Goal: Task Accomplishment & Management: Manage account settings

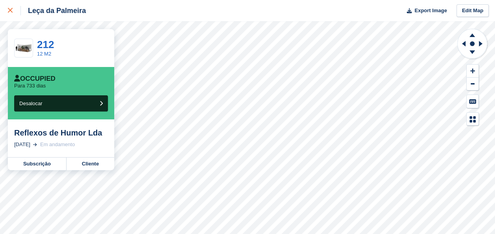
click at [11, 12] on icon at bounding box center [10, 10] width 5 height 5
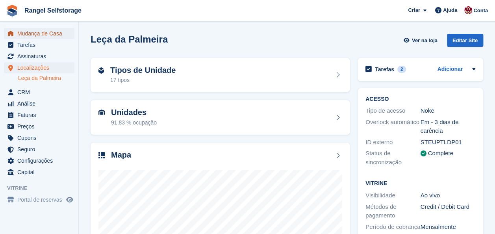
click at [27, 34] on span "Mudança de Casa" at bounding box center [40, 33] width 47 height 11
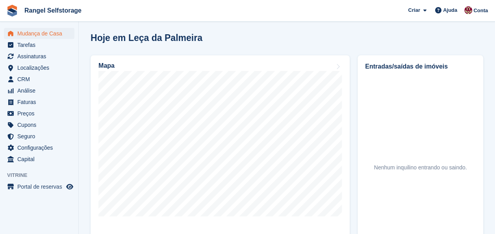
scroll to position [236, 0]
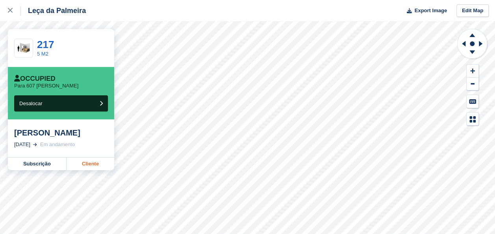
click at [92, 164] on link "Cliente" at bounding box center [90, 163] width 48 height 13
click at [93, 164] on link "Cliente" at bounding box center [90, 163] width 48 height 13
click at [85, 163] on link "Cliente" at bounding box center [90, 163] width 48 height 13
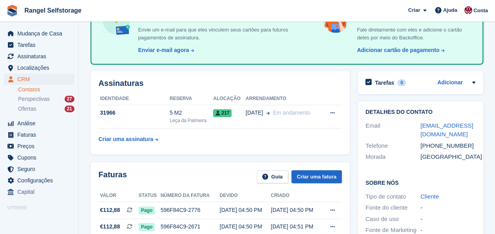
scroll to position [79, 0]
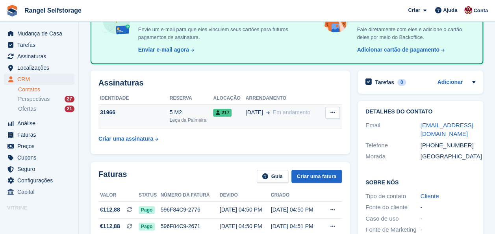
click at [190, 116] on div "5 M2" at bounding box center [192, 112] width 44 height 8
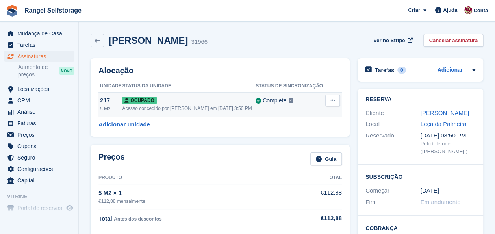
click at [186, 106] on div "Acesso concedido por [PERSON_NAME] em [DATE] 3:50 PM" at bounding box center [188, 108] width 133 height 7
click at [336, 103] on button at bounding box center [332, 100] width 15 height 12
click at [283, 142] on p "Desalocar" at bounding box center [302, 143] width 68 height 10
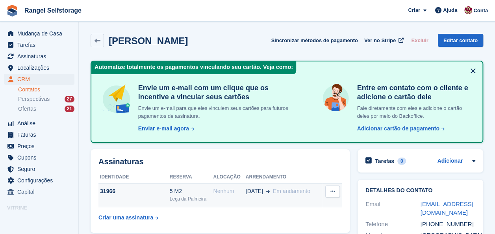
click at [127, 191] on div "31966" at bounding box center [133, 191] width 71 height 8
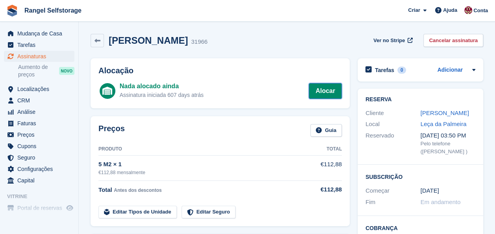
click at [325, 92] on link "Alocar" at bounding box center [324, 91] width 33 height 16
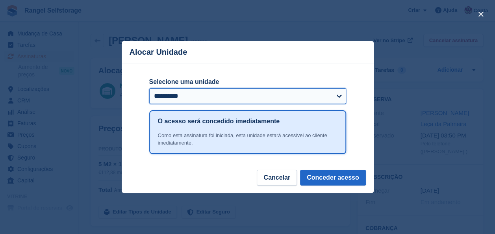
click at [227, 98] on select "**********" at bounding box center [247, 96] width 197 height 16
select select "*****"
click at [149, 89] on select "**********" at bounding box center [247, 96] width 197 height 16
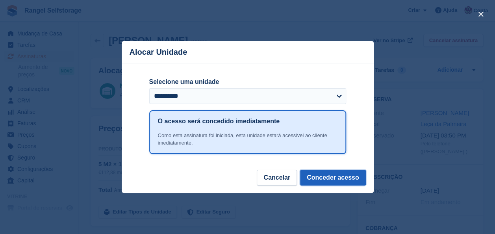
click at [325, 179] on button "Conceder acesso" at bounding box center [333, 178] width 66 height 16
